Goal: Task Accomplishment & Management: Use online tool/utility

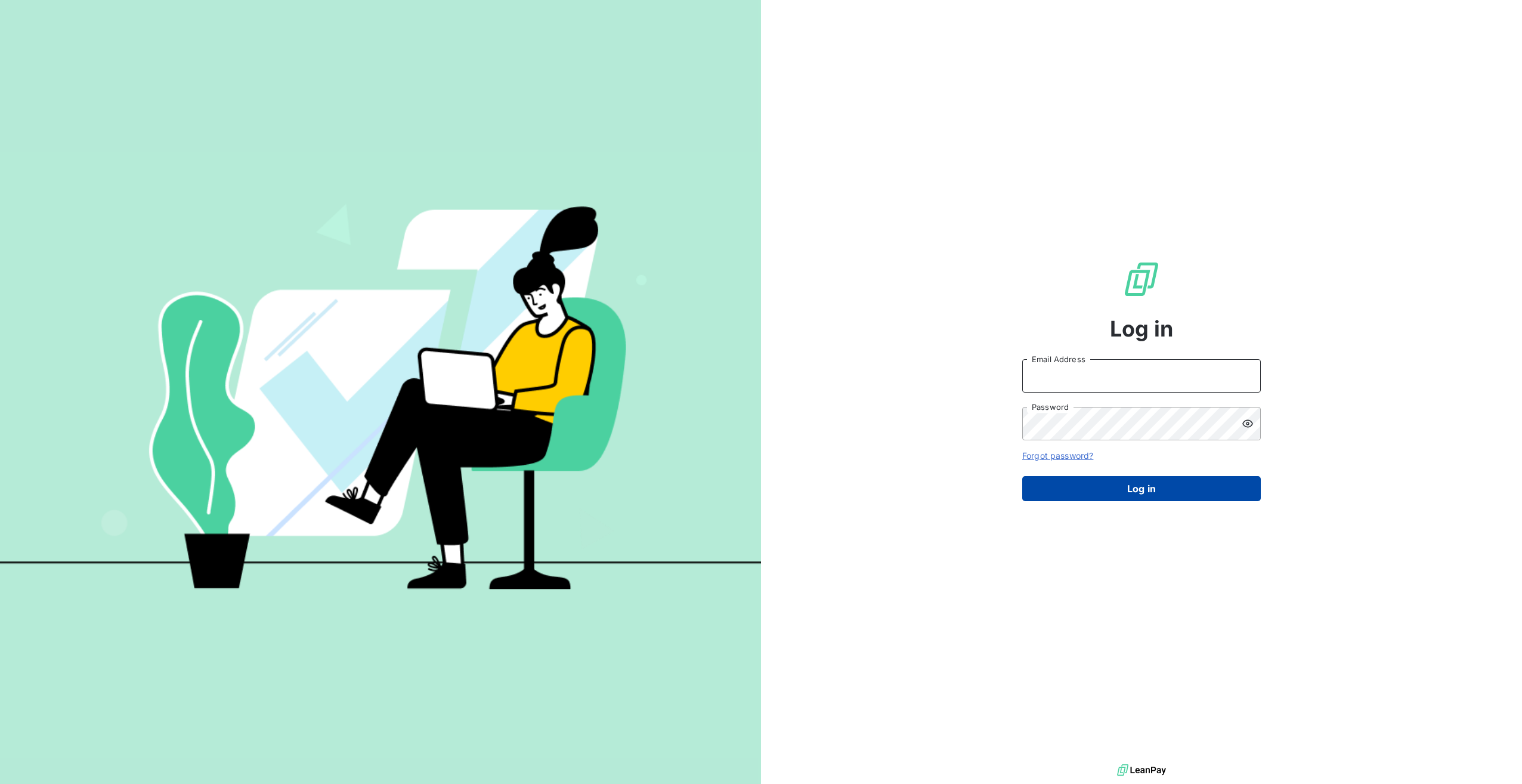
type input "[EMAIL_ADDRESS][DOMAIN_NAME]"
click at [1081, 481] on button "Log in" at bounding box center [1142, 488] width 239 height 25
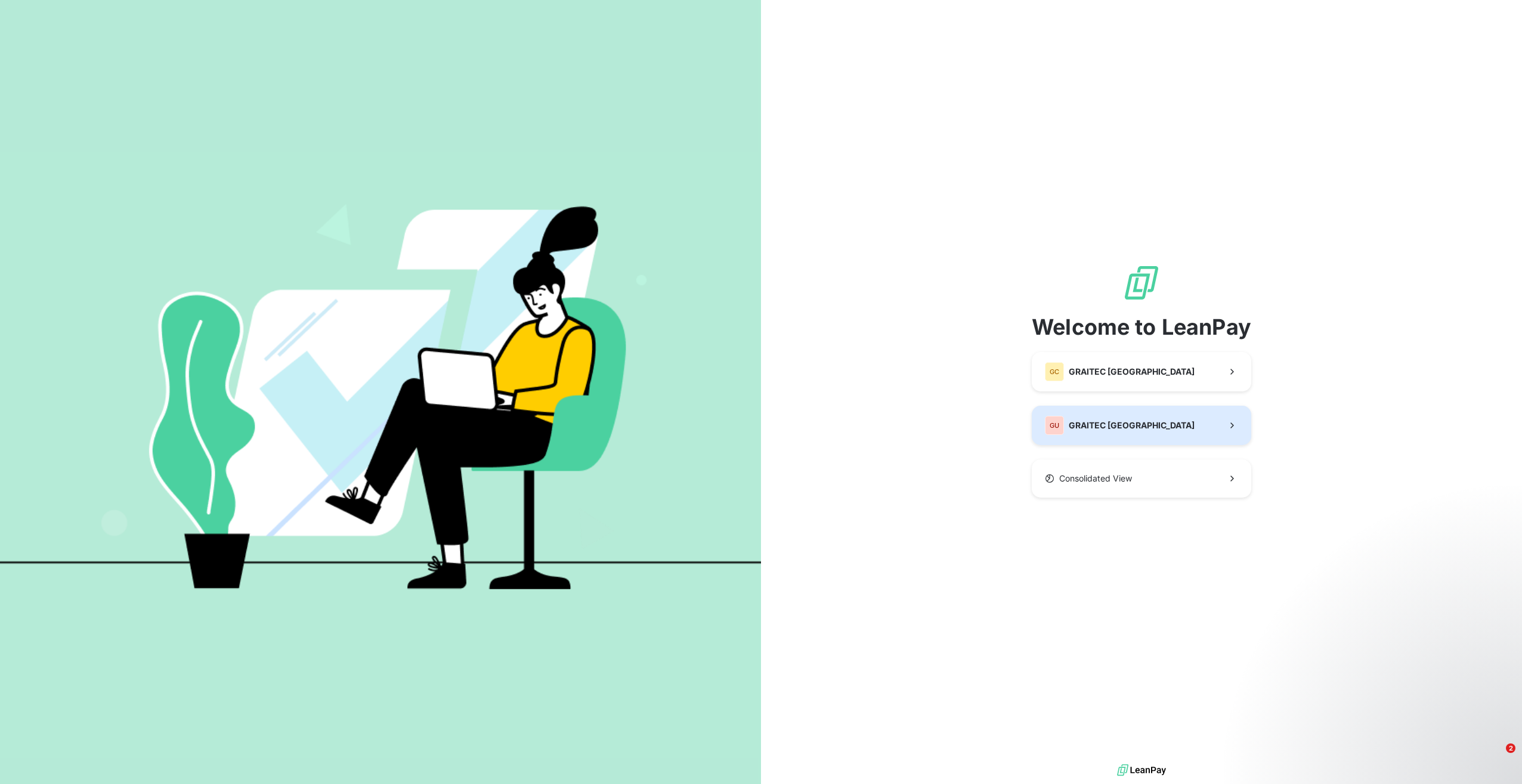
click at [1127, 420] on button "GU GRAITEC [GEOGRAPHIC_DATA]" at bounding box center [1142, 425] width 220 height 39
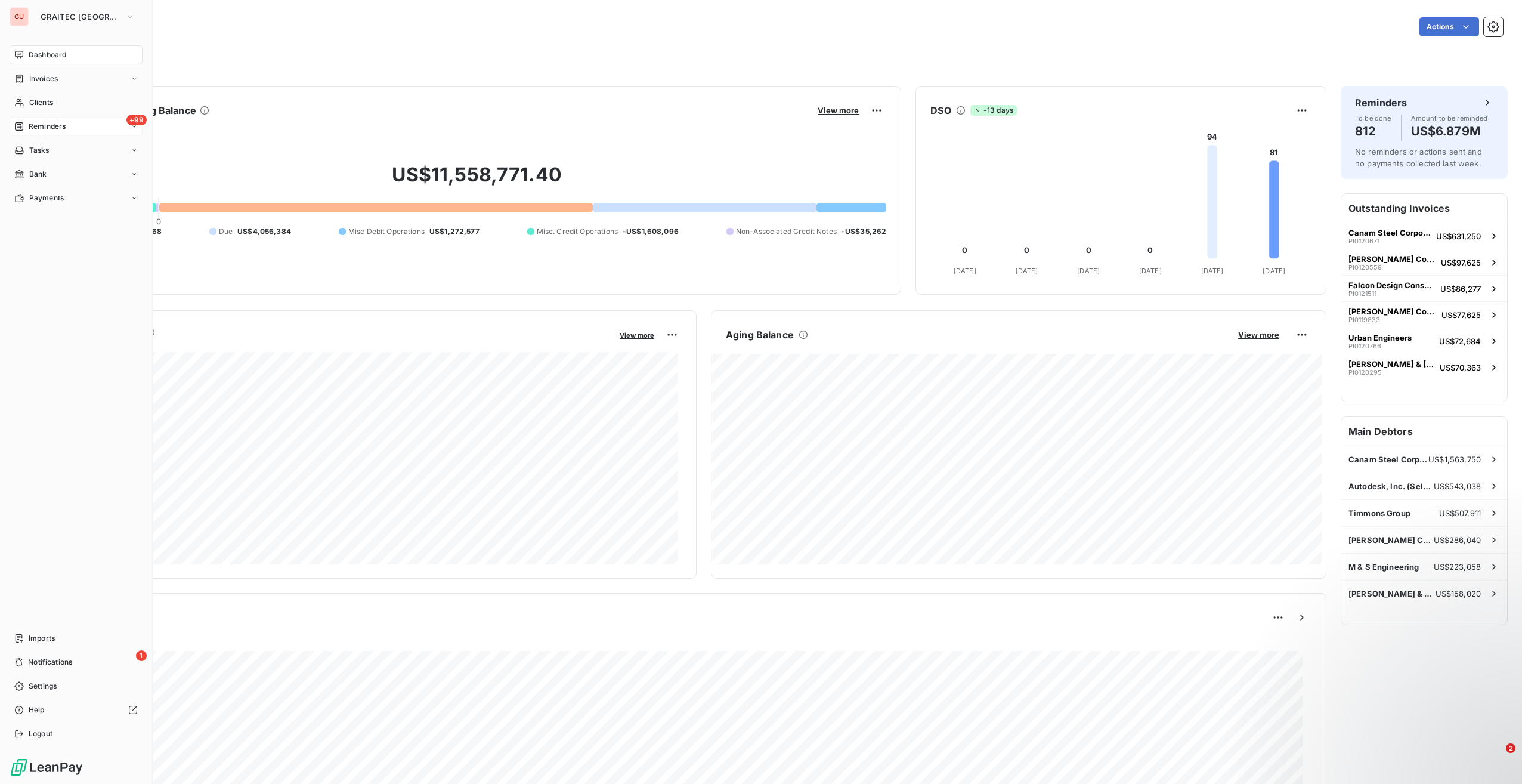
click at [37, 125] on span "Reminders" at bounding box center [47, 126] width 37 height 11
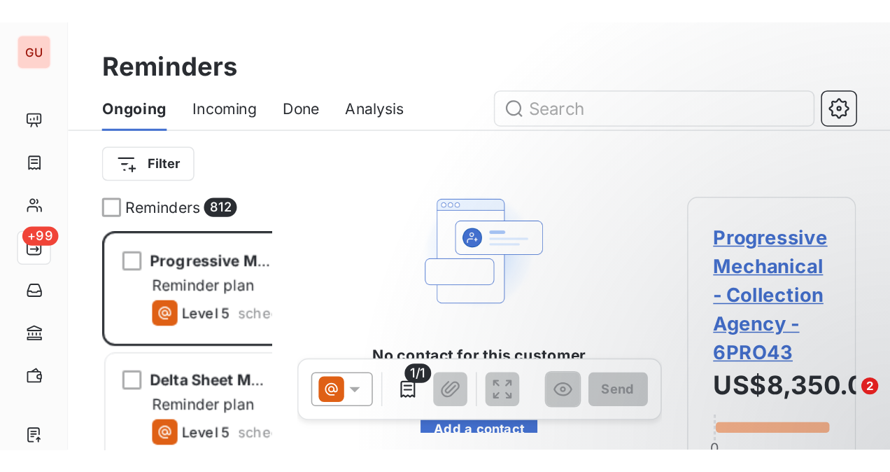
scroll to position [323, 176]
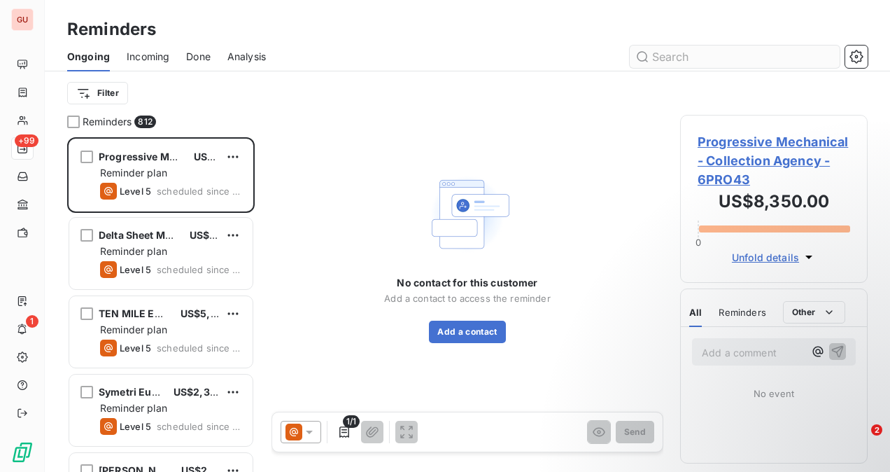
click at [675, 63] on input "text" at bounding box center [735, 57] width 210 height 22
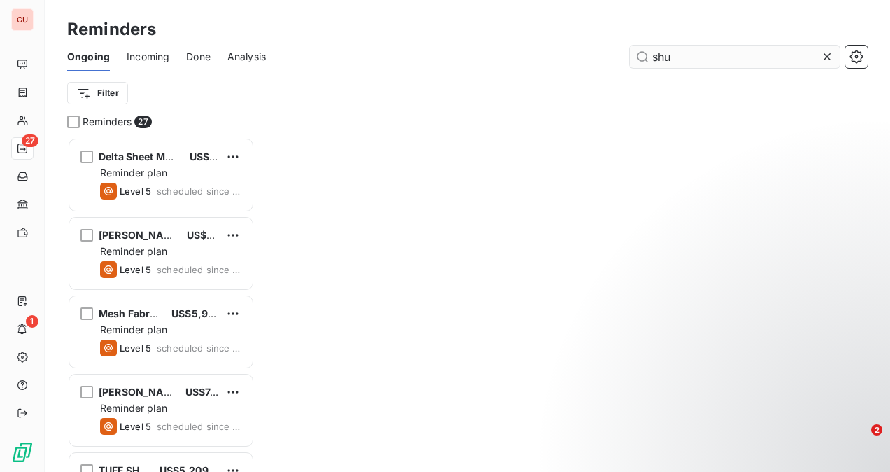
scroll to position [323, 176]
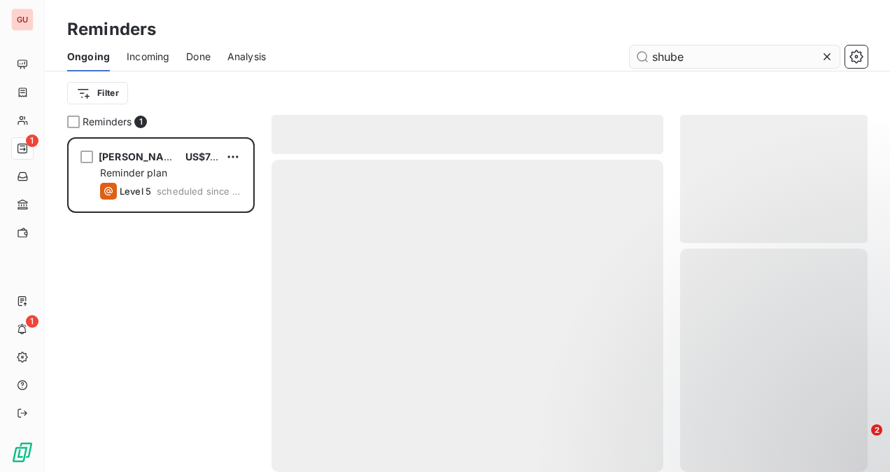
scroll to position [323, 176]
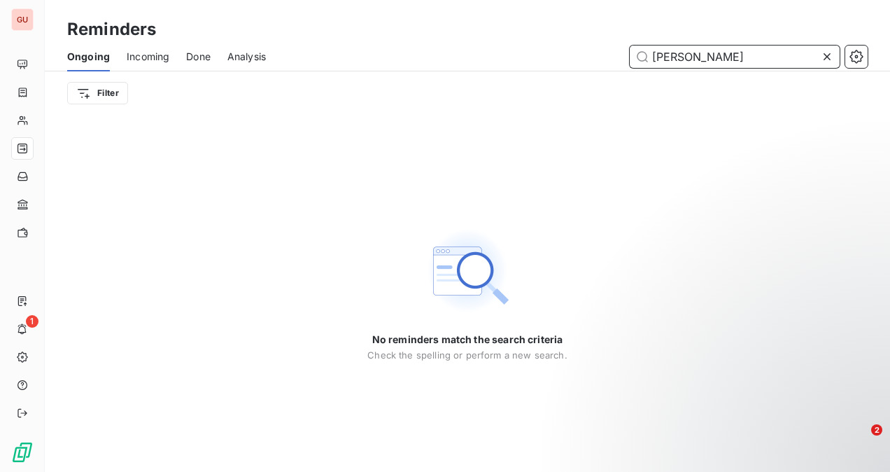
click at [771, 54] on input "[PERSON_NAME]" at bounding box center [735, 57] width 210 height 22
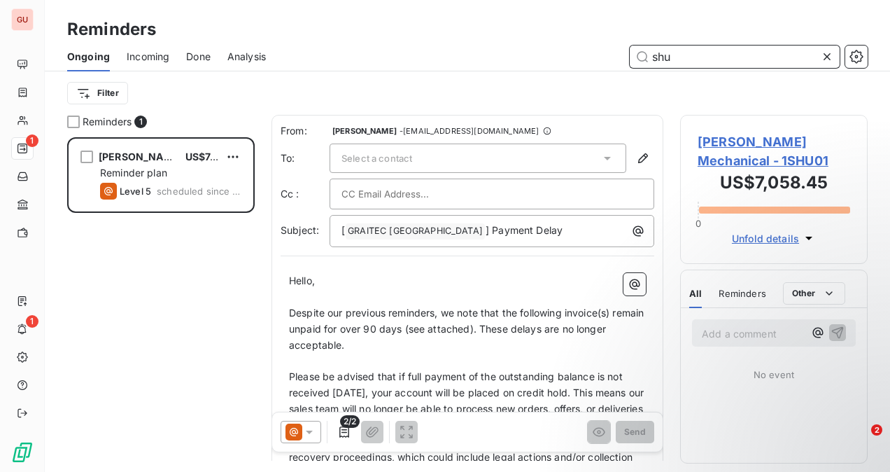
scroll to position [323, 176]
click at [665, 62] on input "shu" at bounding box center [735, 57] width 210 height 22
paste input "[PERSON_NAME] Mechanical Inc ([GEOGRAPHIC_DATA])"
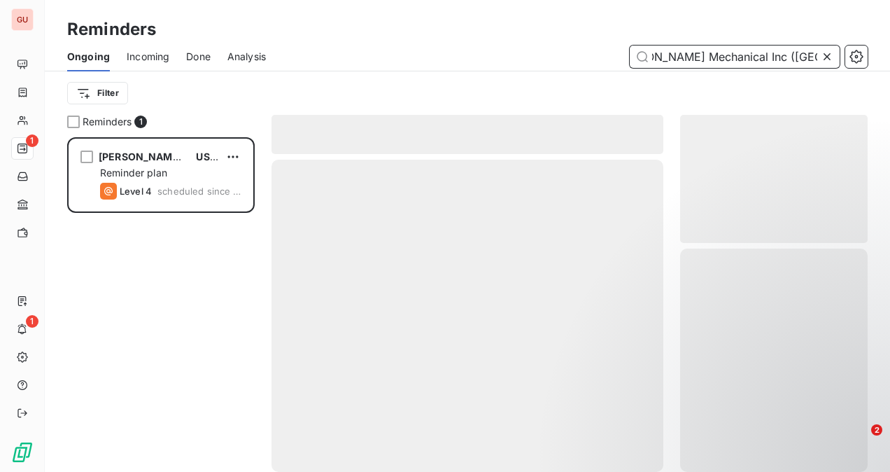
scroll to position [323, 176]
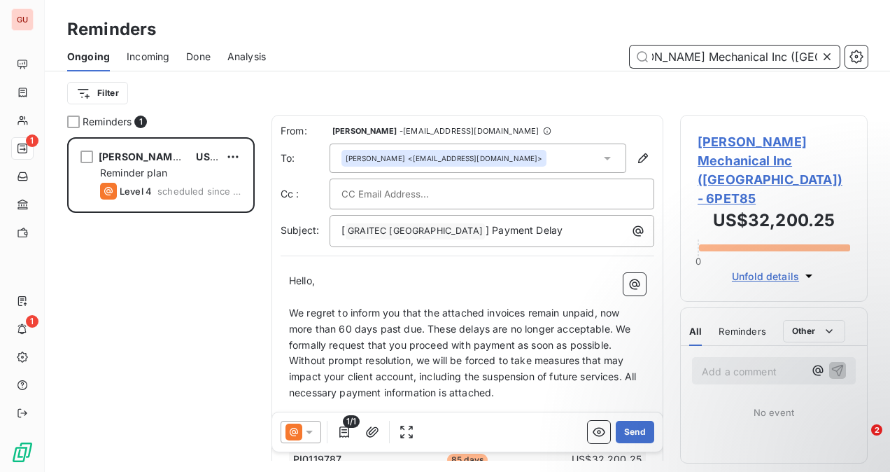
type input "[PERSON_NAME] Mechanical Inc ([GEOGRAPHIC_DATA])"
